Goal: Task Accomplishment & Management: Use online tool/utility

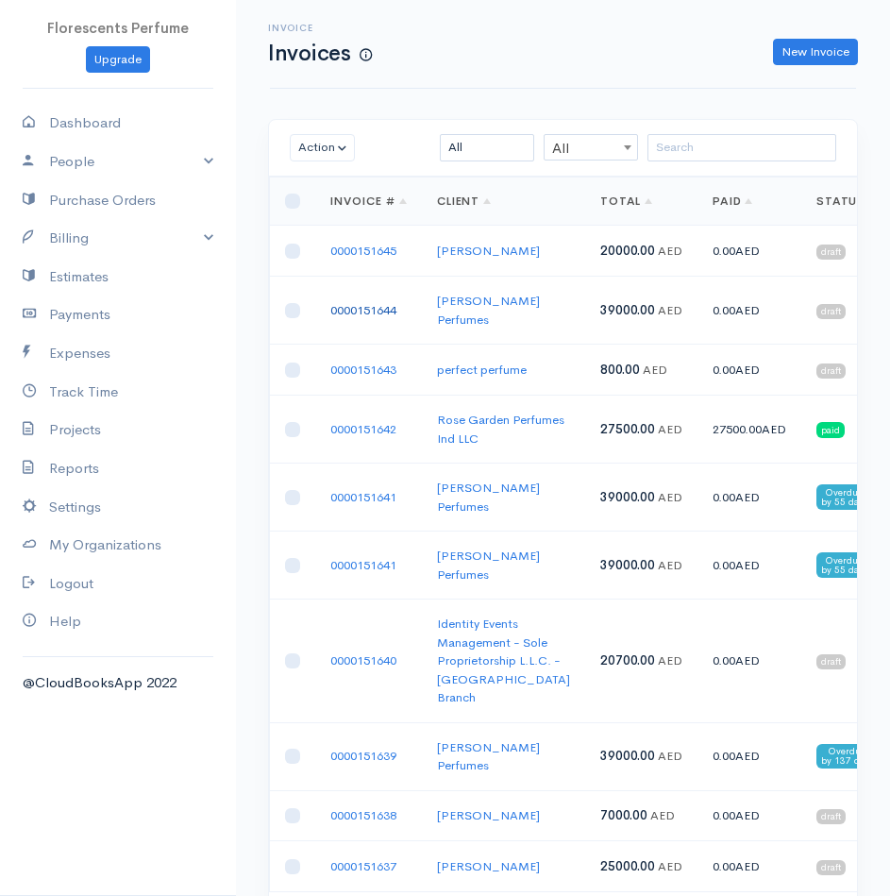
click at [384, 310] on link "0000151644" at bounding box center [363, 310] width 66 height 16
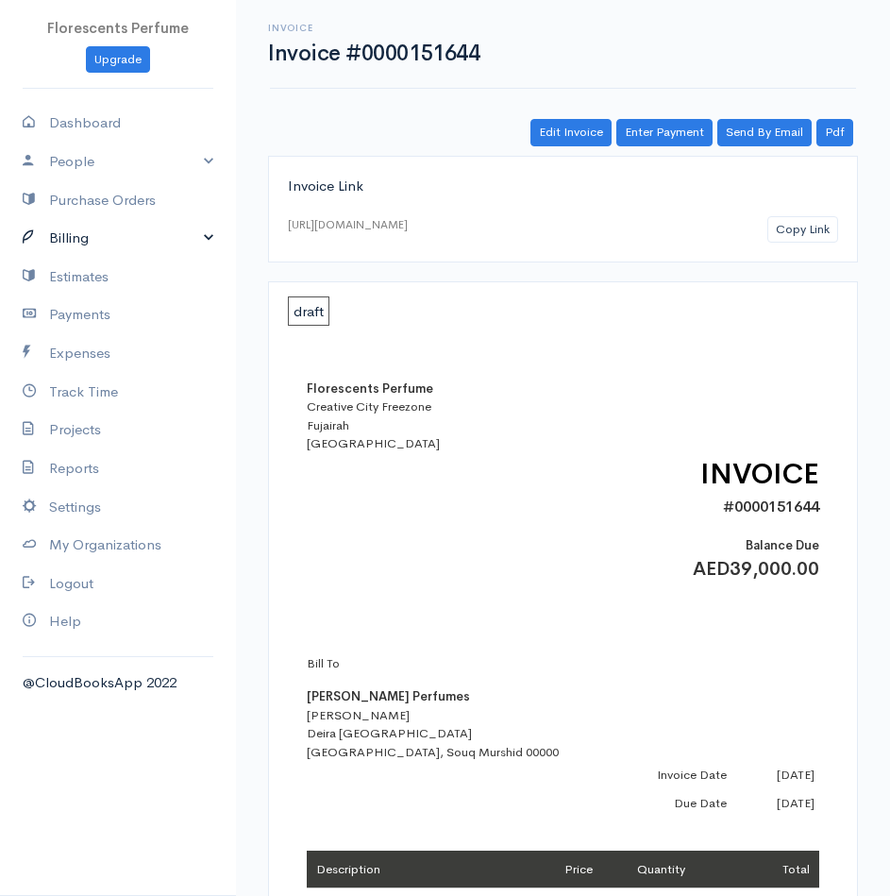
click at [89, 228] on link "Billing" at bounding box center [118, 238] width 236 height 39
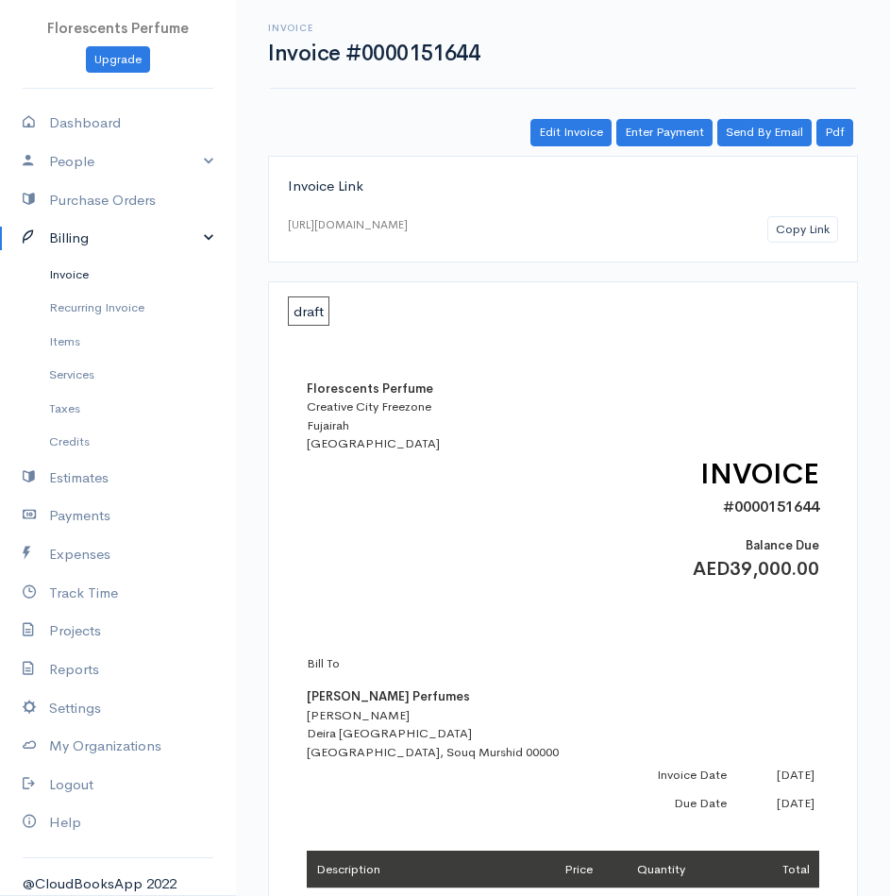
click at [77, 274] on link "Invoice" at bounding box center [118, 275] width 236 height 34
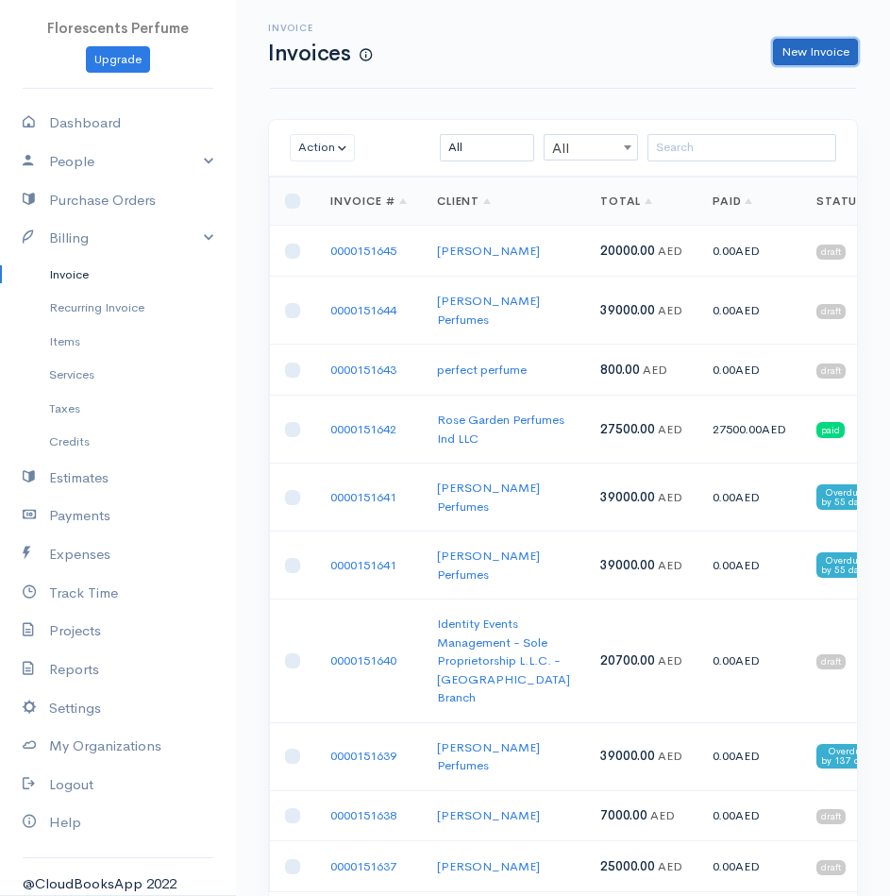
click at [830, 56] on link "New Invoice" at bounding box center [815, 52] width 85 height 27
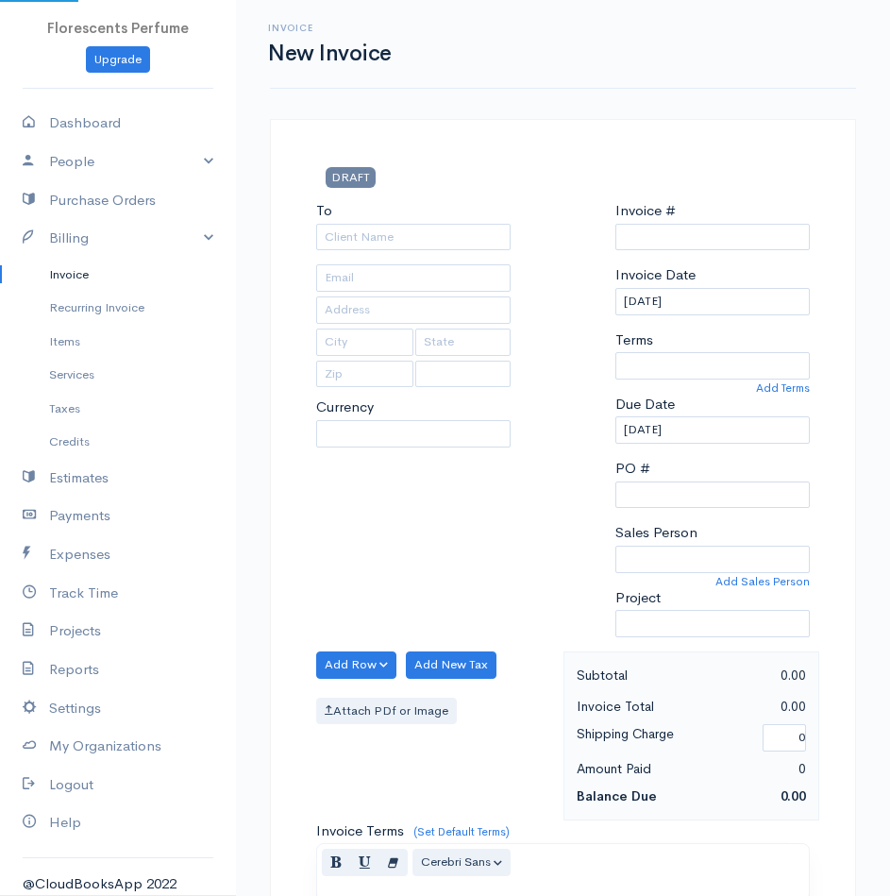
select select "USD"
select select "[GEOGRAPHIC_DATA]"
type input "0000151646"
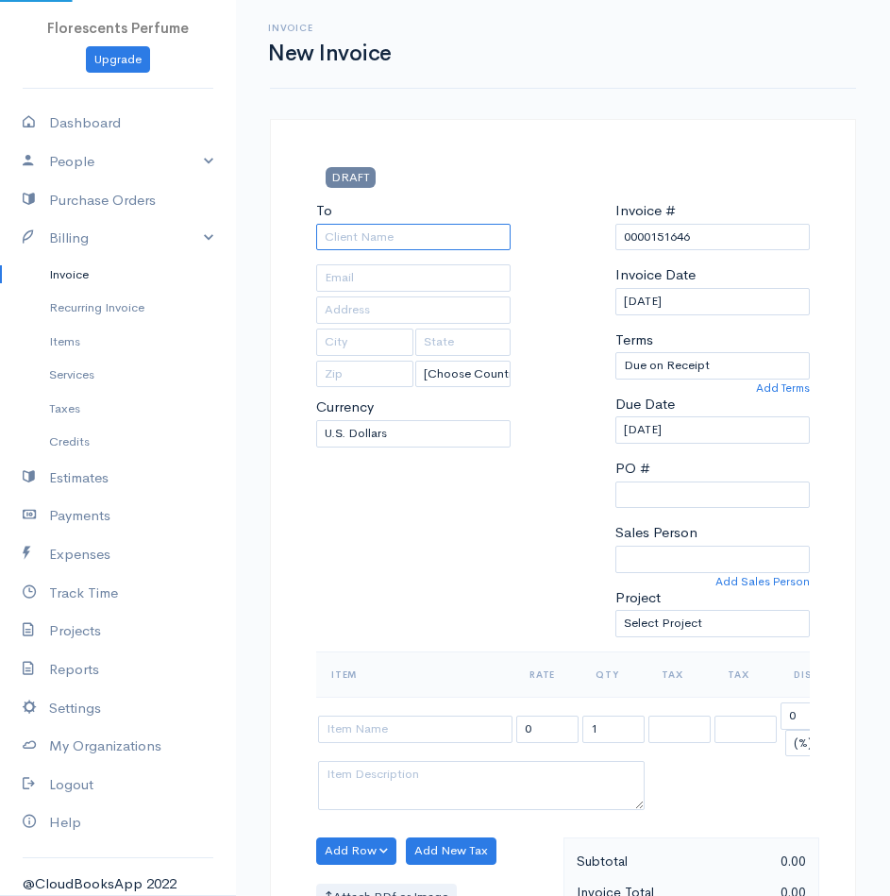
click at [397, 231] on input "To" at bounding box center [413, 237] width 194 height 27
type input "[PERSON_NAME] Perfumes"
click at [397, 263] on body "Florescents Perfume Upgrade Dashboard People Clients Vendors Staff Users Purcha…" at bounding box center [445, 829] width 890 height 1659
type input "[EMAIL_ADDRESS][DOMAIN_NAME]"
type input "Deira [GEOGRAPHIC_DATA]"
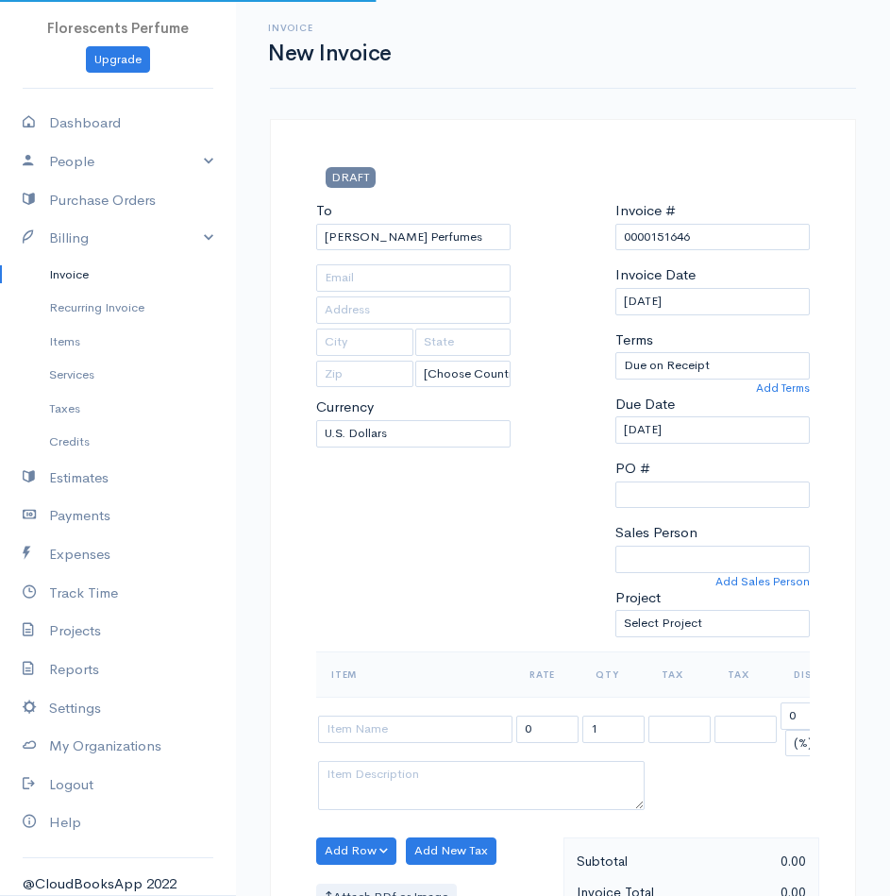
type input "[GEOGRAPHIC_DATA]"
type input "[PERSON_NAME]"
type input "00000"
select select "AED"
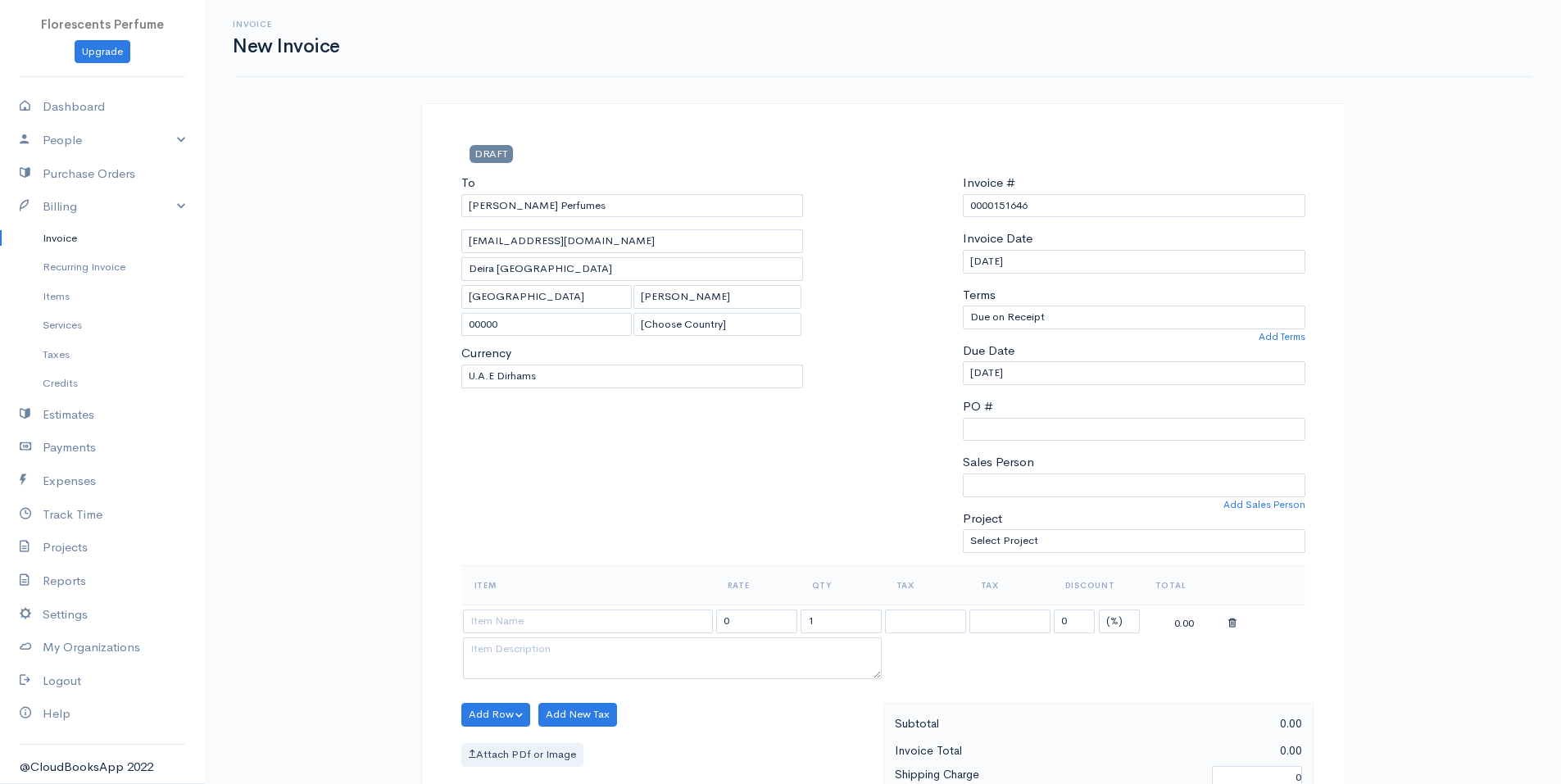
scroll to position [122, 0]
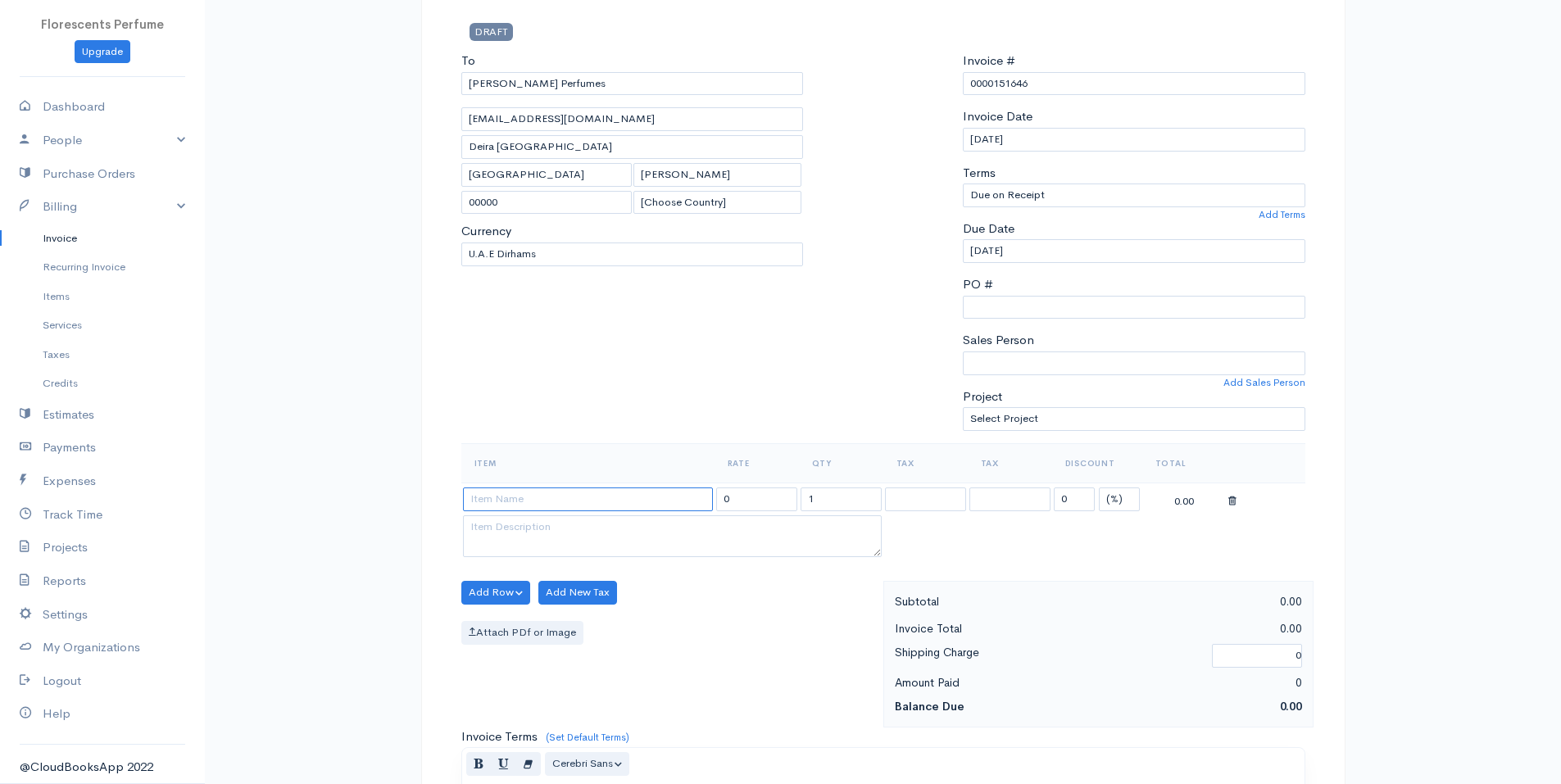
click at [556, 506] on input at bounding box center [587, 499] width 250 height 23
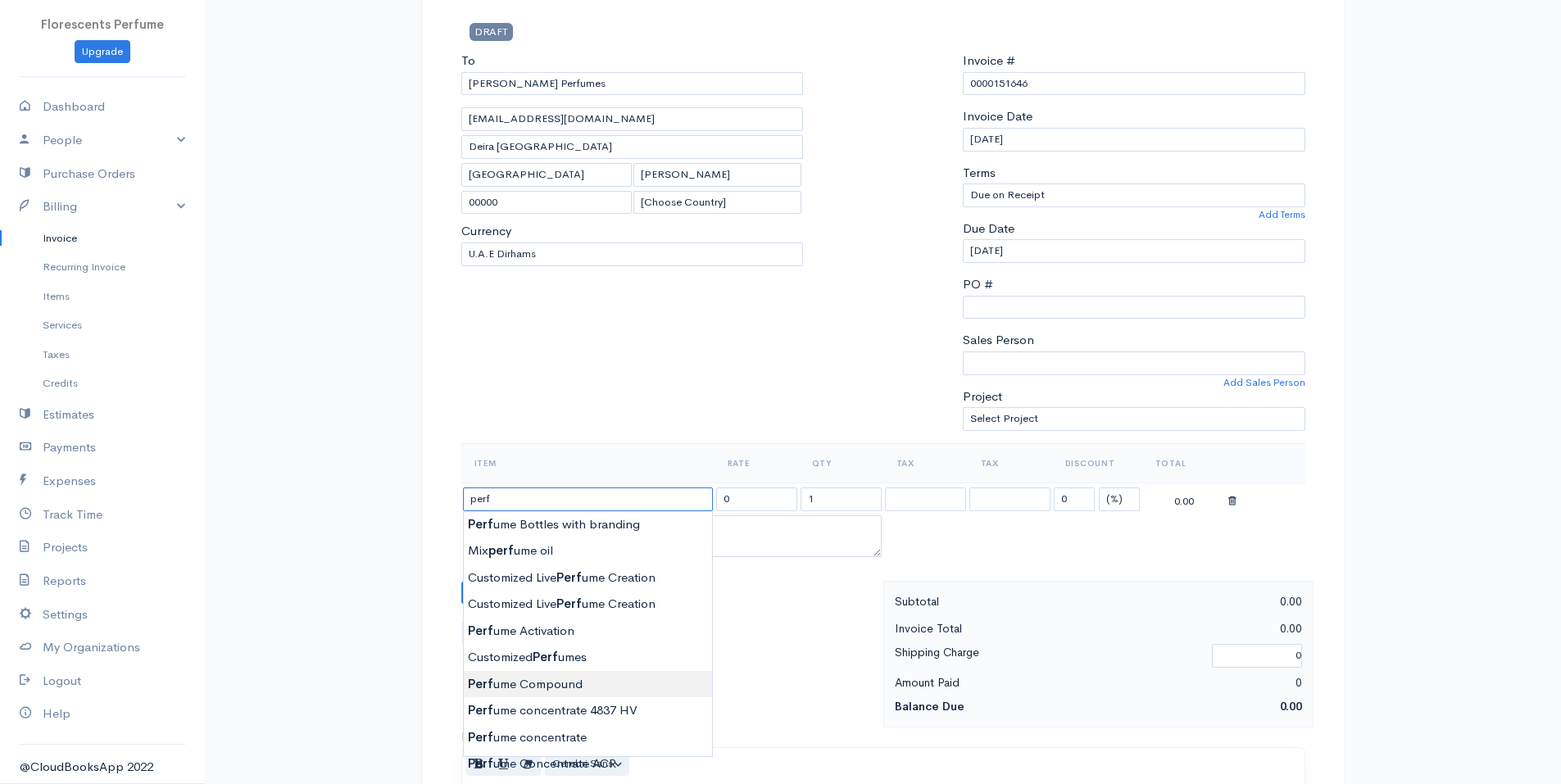
type input "Perfume Compound"
type input "780.00"
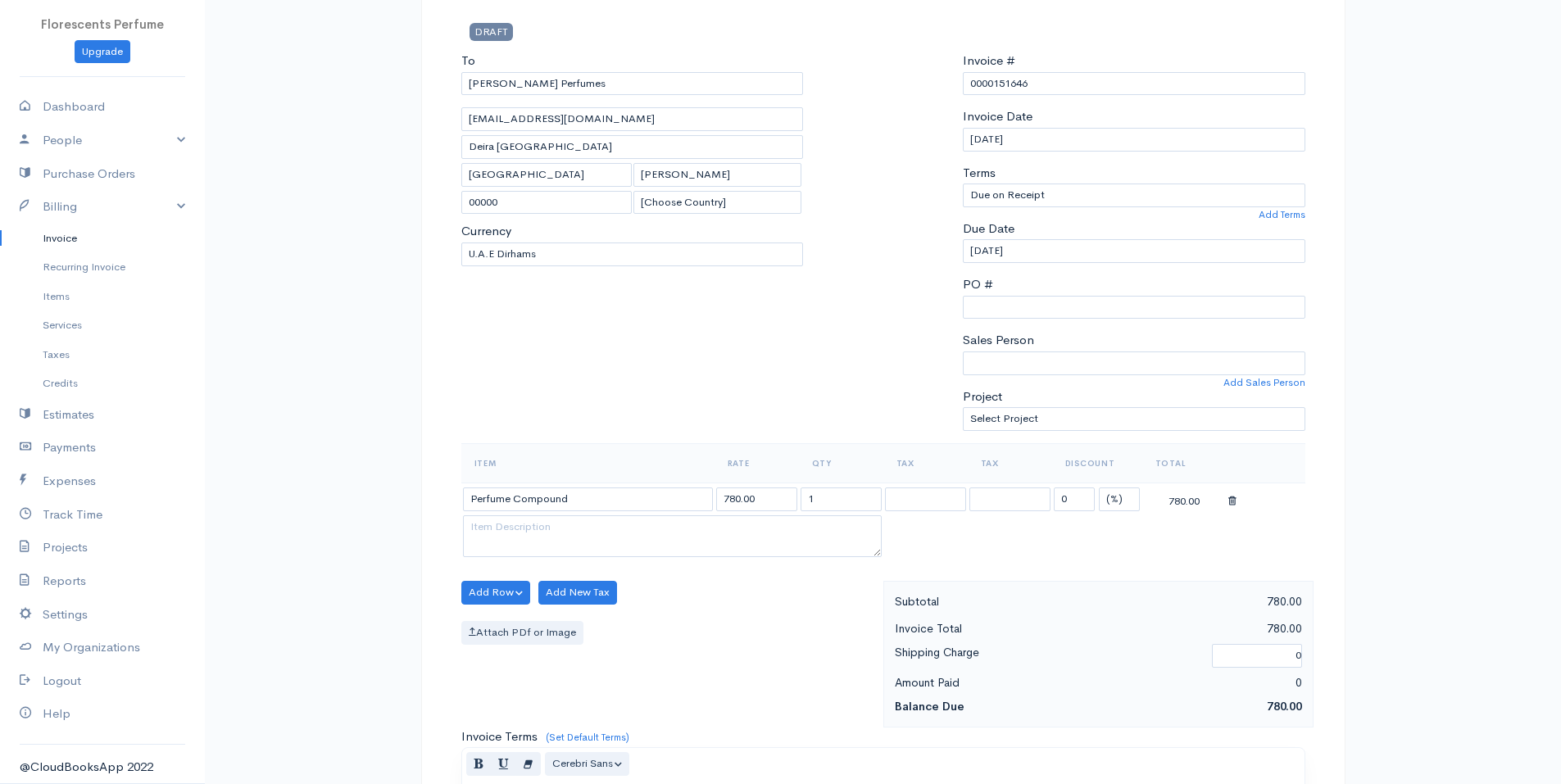
click at [581, 682] on body "Florescents Perfume Upgrade Dashboard People Clients Vendors Staff Users Purcha…" at bounding box center [780, 585] width 1561 height 1415
click at [784, 499] on input "1" at bounding box center [840, 499] width 81 height 23
type input "50"
click at [666, 540] on textarea at bounding box center [672, 536] width 418 height 42
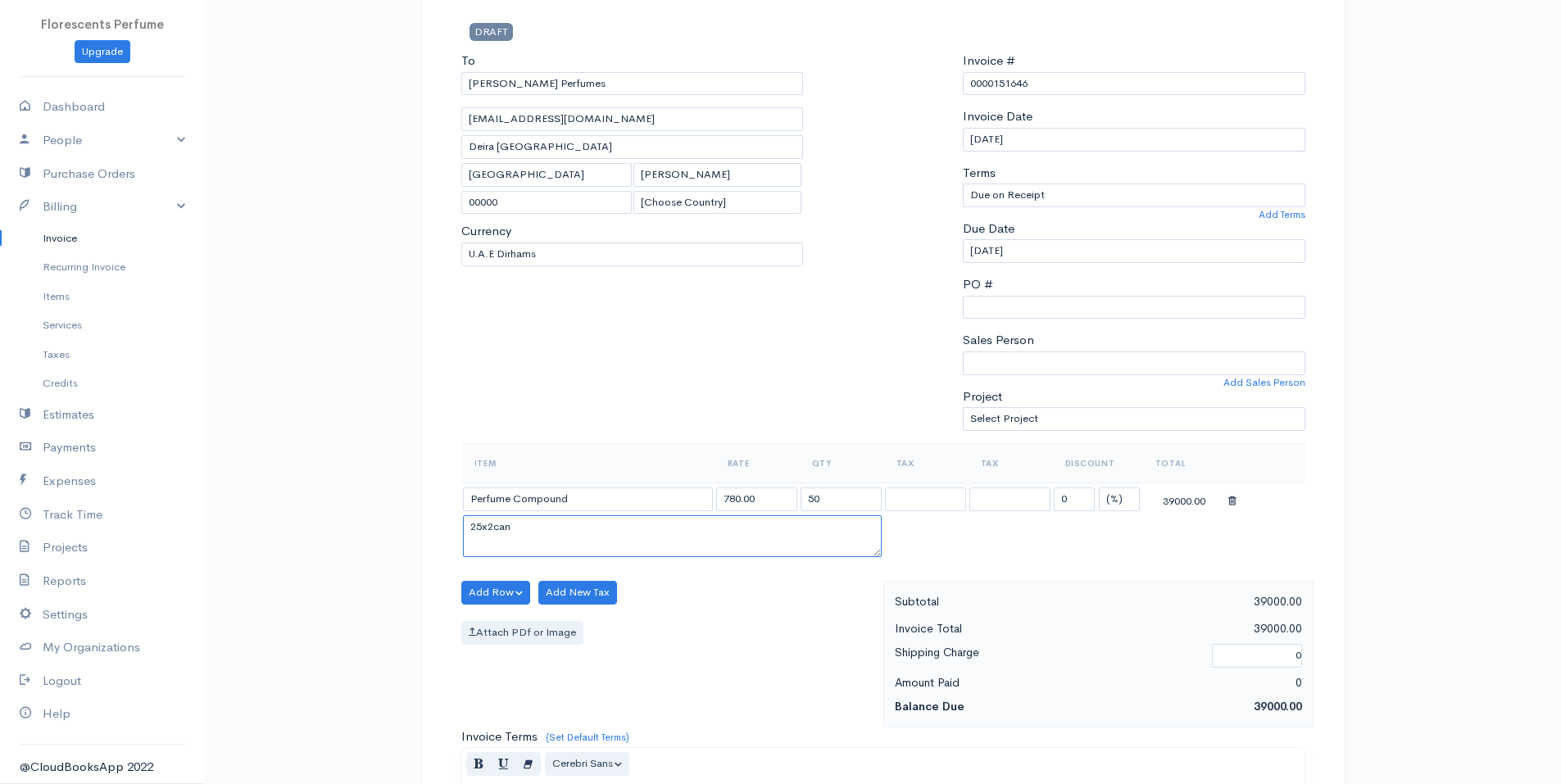
click at [478, 525] on textarea "25x2can" at bounding box center [672, 536] width 418 height 42
click at [536, 528] on textarea "25Lx2can" at bounding box center [672, 536] width 418 height 42
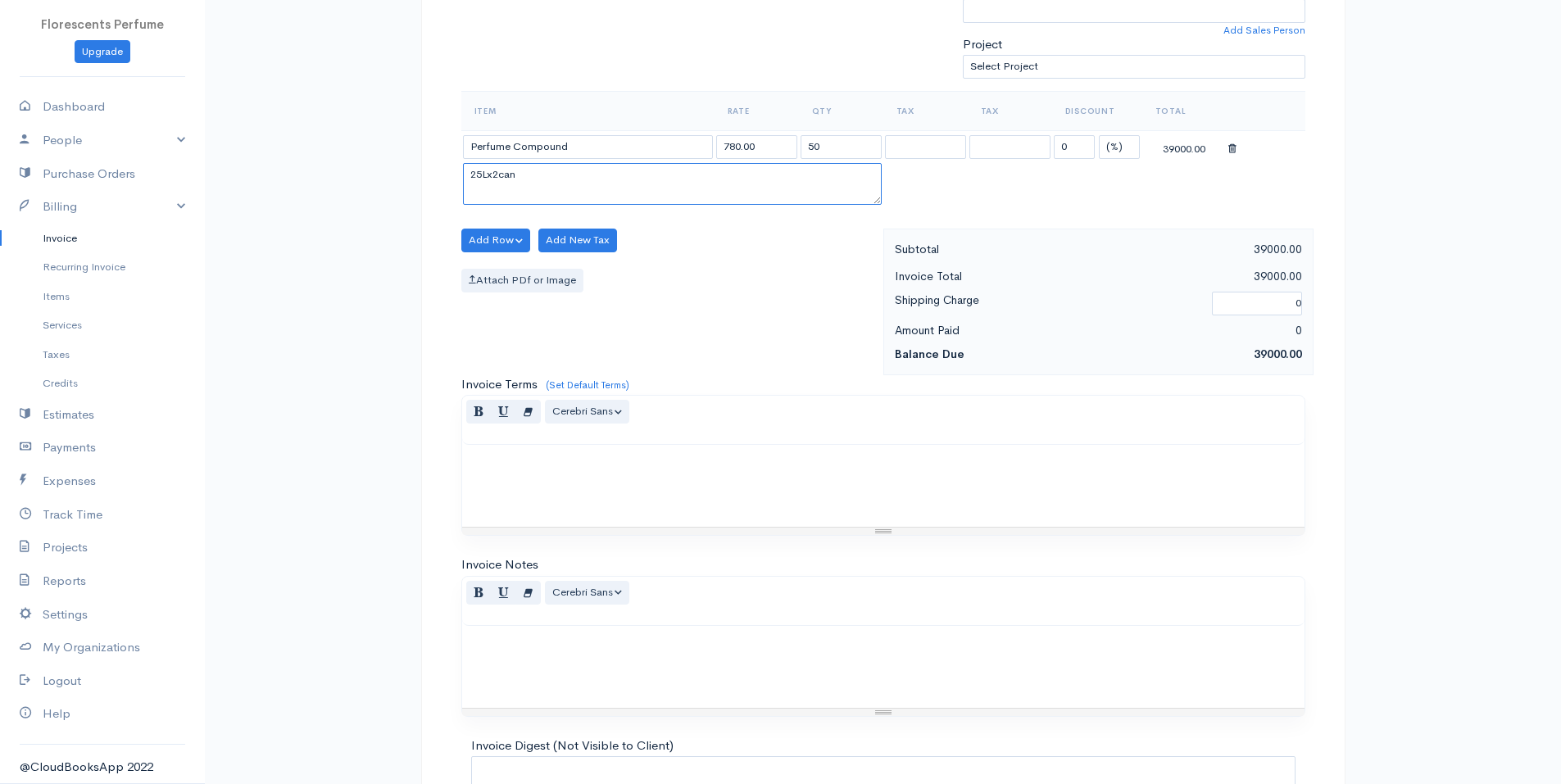
scroll to position [632, 0]
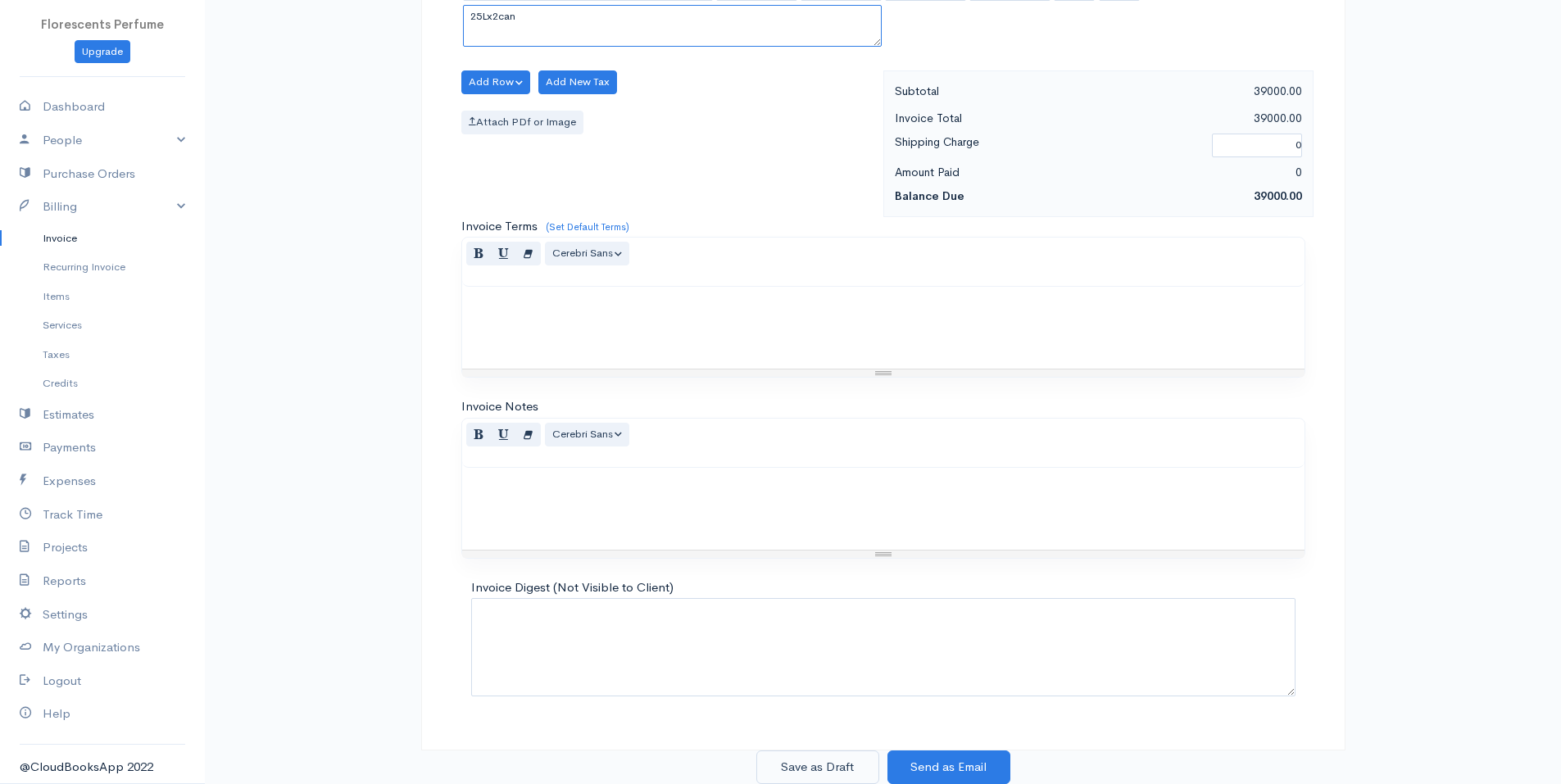
type textarea "25Lx2can"
click at [784, 765] on button "Save as Draft" at bounding box center [817, 767] width 123 height 34
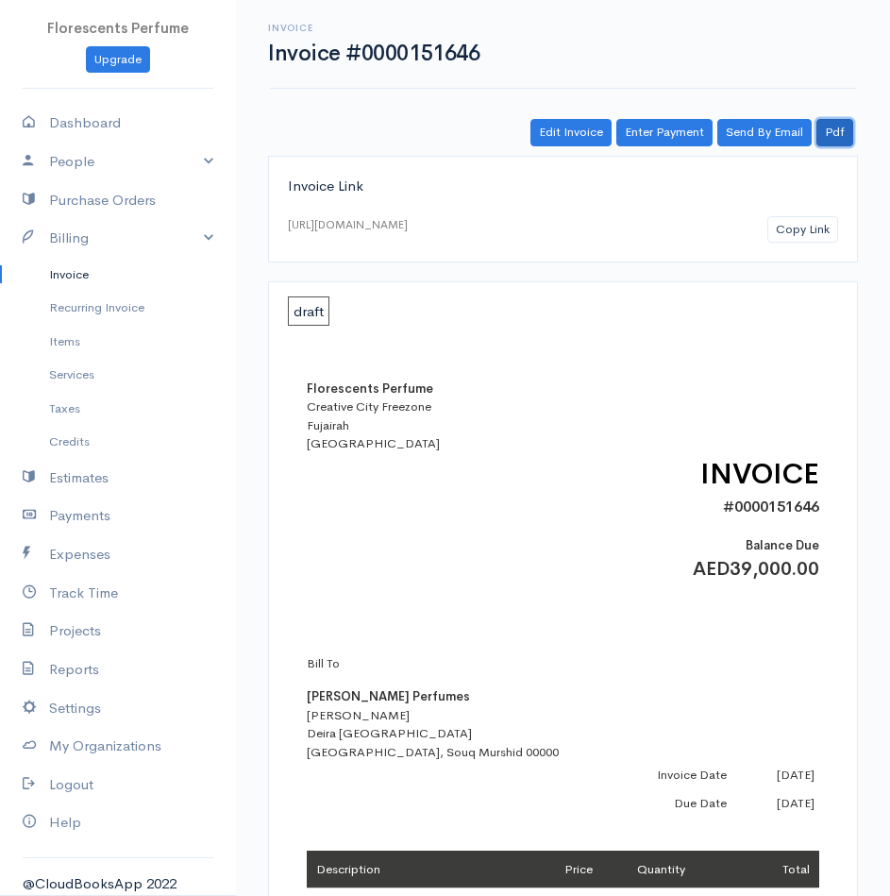
click at [840, 130] on link "Pdf" at bounding box center [835, 132] width 37 height 27
